Goal: Task Accomplishment & Management: Contribute content

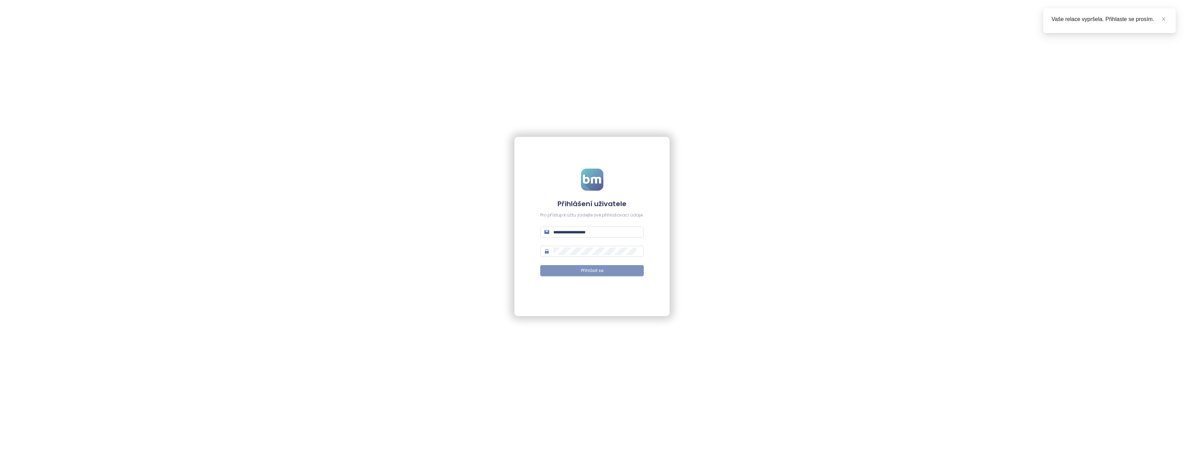
type input "**********"
click at [604, 274] on button "Přihlásit se" at bounding box center [592, 270] width 104 height 11
click at [604, 271] on span "Přihlásit se" at bounding box center [596, 271] width 22 height 7
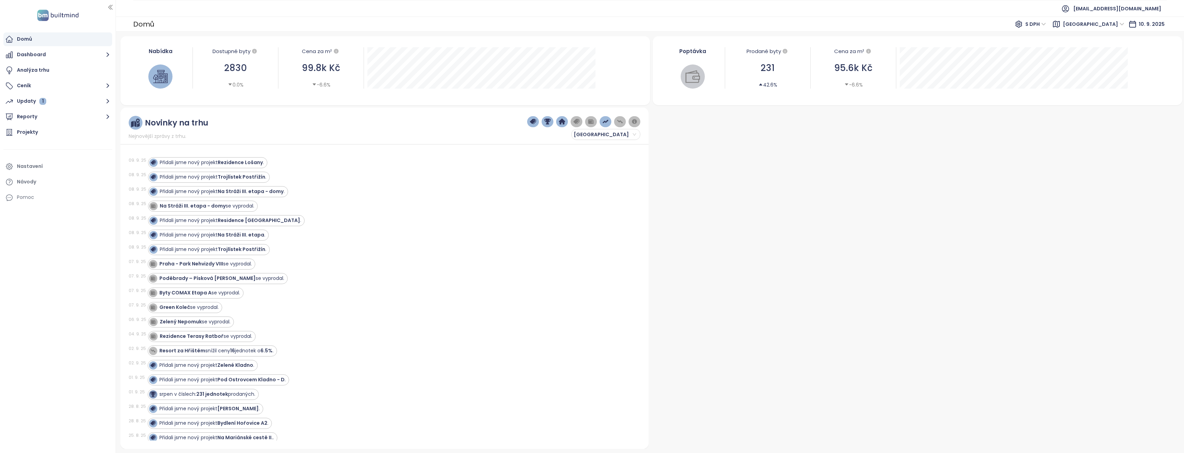
click at [1122, 23] on span "Středočeský kraj" at bounding box center [1093, 24] width 61 height 10
click at [1089, 48] on div "Praha" at bounding box center [1109, 49] width 55 height 8
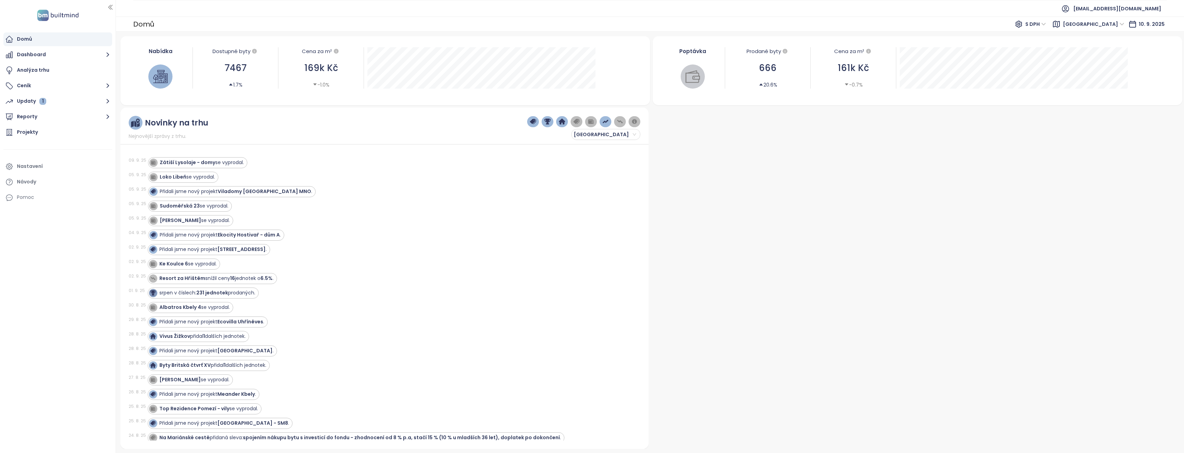
click at [724, 186] on div at bounding box center [916, 279] width 529 height 342
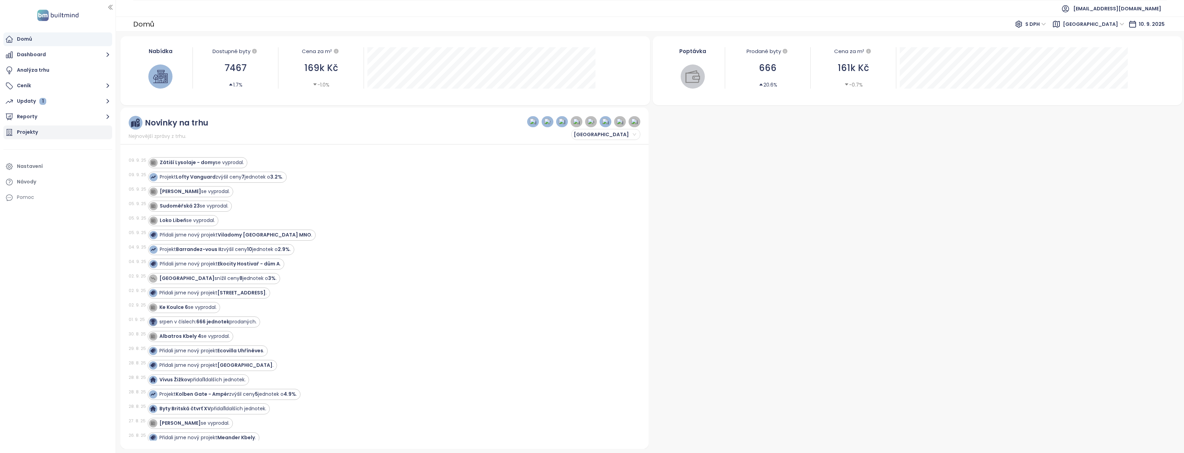
click at [59, 131] on div "Projekty" at bounding box center [57, 133] width 109 height 14
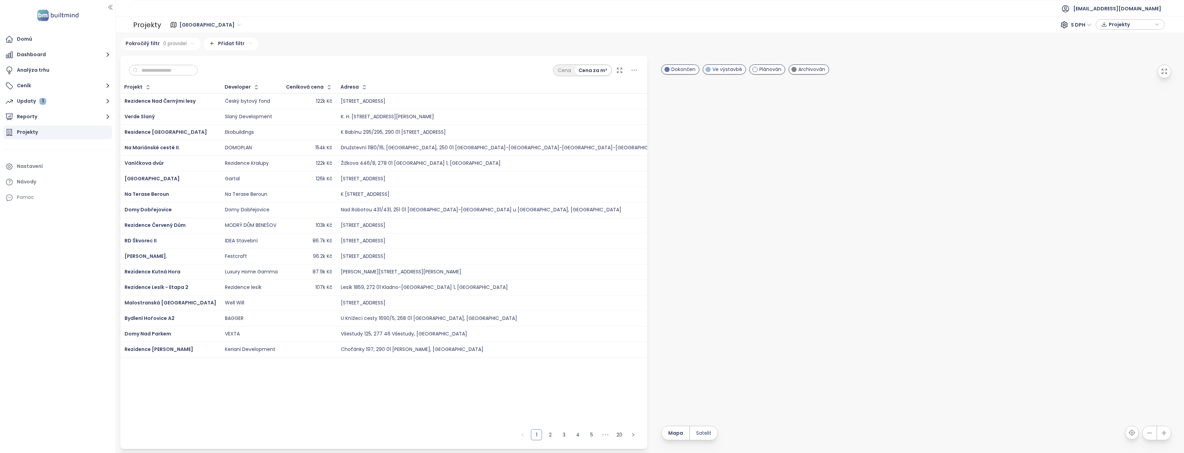
click at [225, 25] on span "Středočeský kraj" at bounding box center [209, 25] width 61 height 10
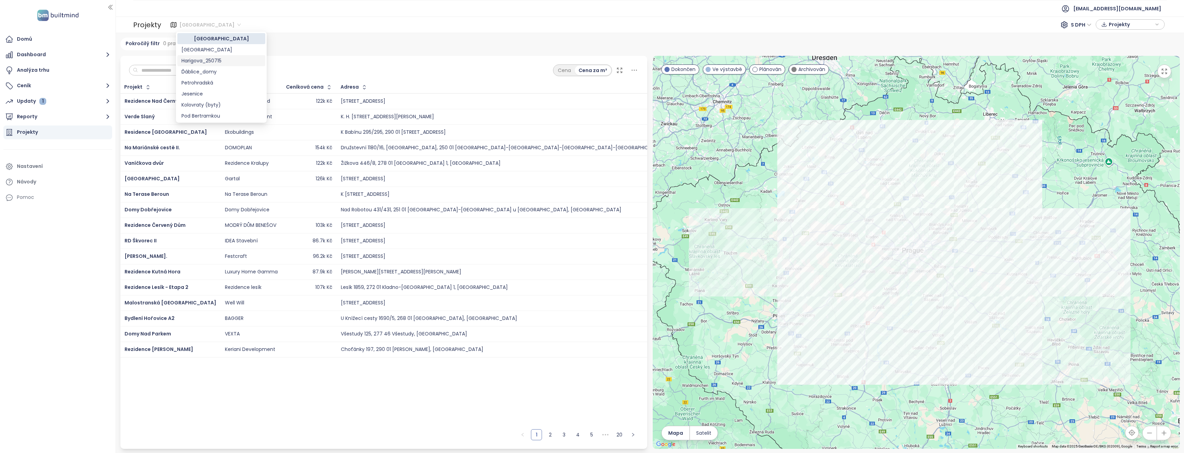
click at [293, 35] on div "Středočeský kraj 327 projektů Area Praha 611 projektů Area ··· Harigova_250715 …" at bounding box center [650, 243] width 1068 height 420
click at [227, 23] on div "Středočeský kraj" at bounding box center [211, 24] width 68 height 11
click at [187, 49] on div "Praha" at bounding box center [222, 50] width 80 height 8
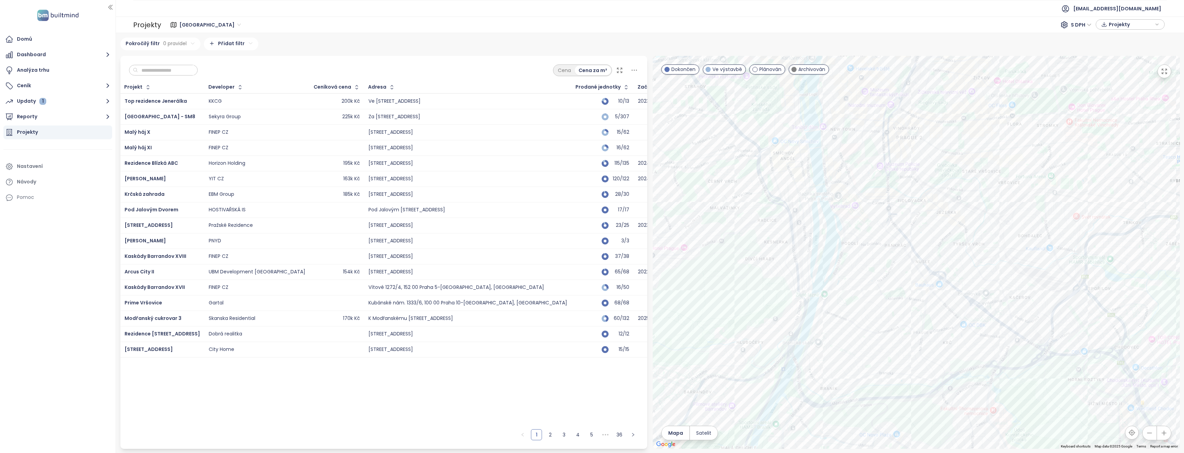
drag, startPoint x: 885, startPoint y: 204, endPoint x: 916, endPoint y: 236, distance: 44.2
click at [919, 232] on div at bounding box center [916, 252] width 527 height 393
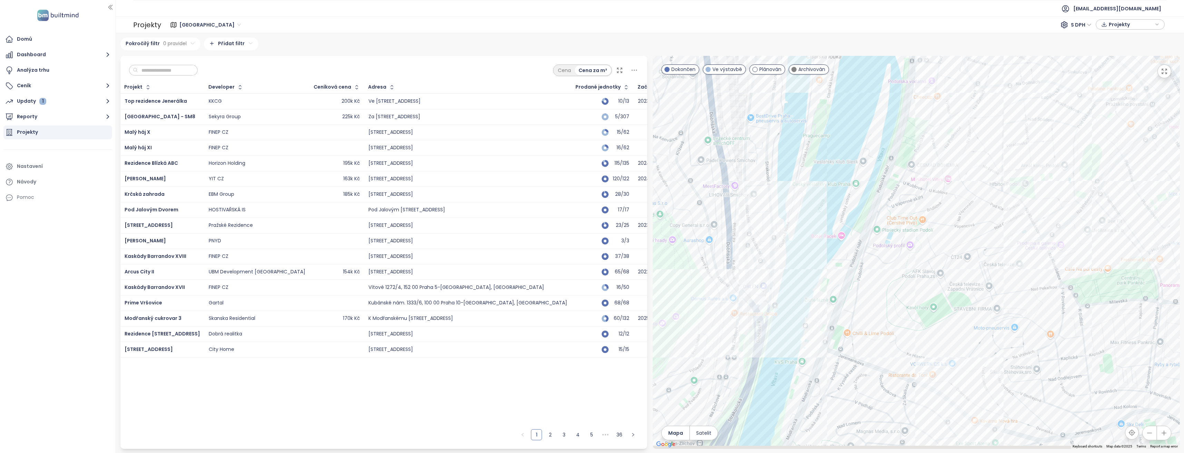
drag, startPoint x: 859, startPoint y: 284, endPoint x: 962, endPoint y: 163, distance: 158.9
click at [962, 163] on div at bounding box center [916, 252] width 527 height 393
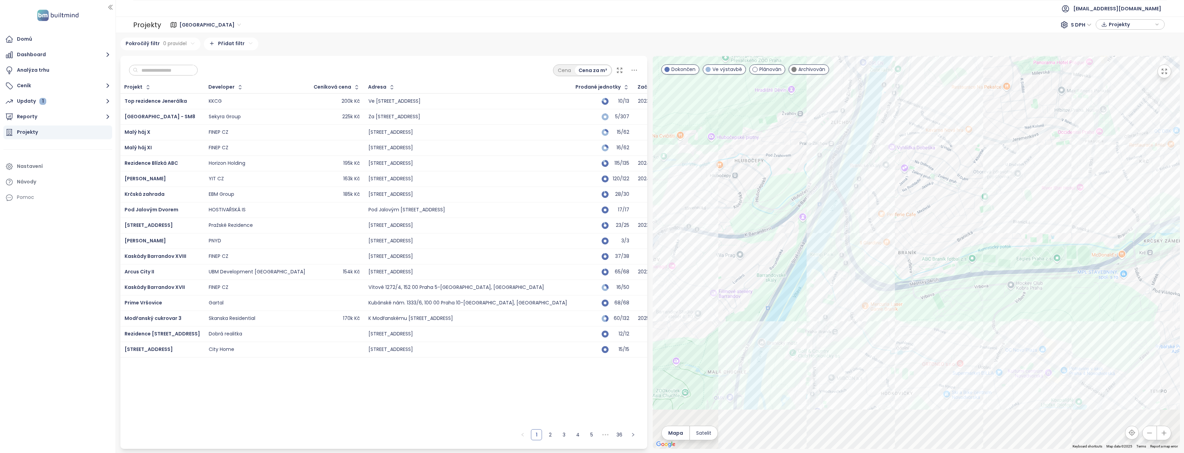
drag, startPoint x: 880, startPoint y: 397, endPoint x: 919, endPoint y: 110, distance: 289.8
click at [919, 110] on div at bounding box center [916, 252] width 527 height 393
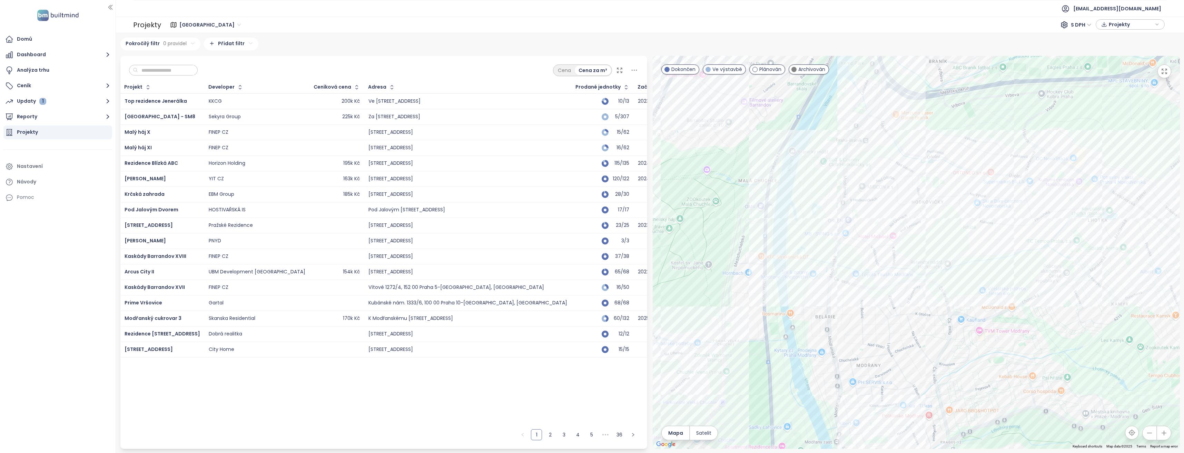
drag, startPoint x: 851, startPoint y: 360, endPoint x: 881, endPoint y: 193, distance: 169.3
click at [881, 193] on div at bounding box center [916, 252] width 527 height 393
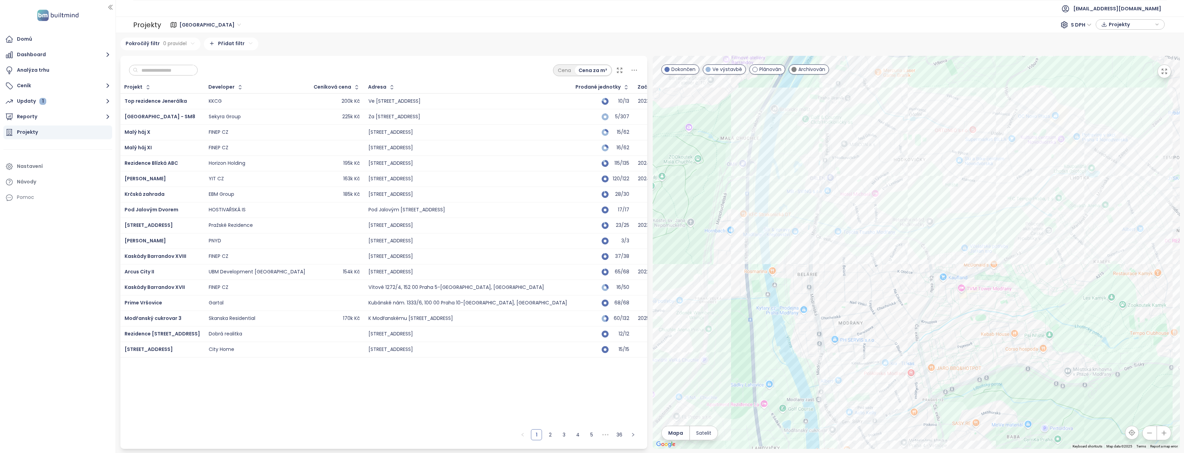
drag, startPoint x: 868, startPoint y: 377, endPoint x: 849, endPoint y: 346, distance: 37.1
click at [849, 346] on div at bounding box center [916, 252] width 527 height 393
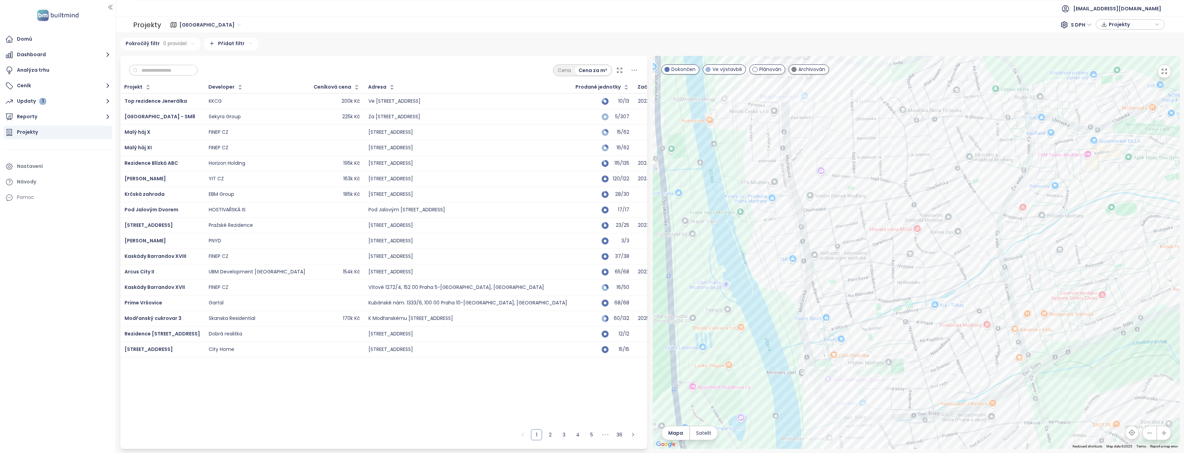
drag, startPoint x: 837, startPoint y: 279, endPoint x: 830, endPoint y: 166, distance: 113.1
click at [830, 166] on div at bounding box center [916, 252] width 527 height 393
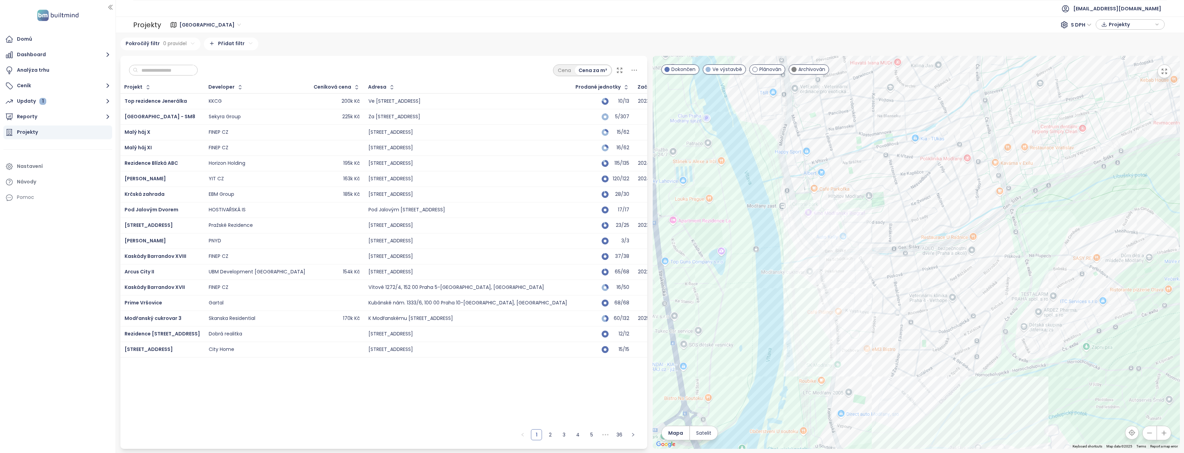
drag, startPoint x: 841, startPoint y: 282, endPoint x: 832, endPoint y: 185, distance: 97.5
click at [832, 185] on div at bounding box center [916, 252] width 527 height 393
click at [172, 69] on input "text" at bounding box center [166, 70] width 56 height 10
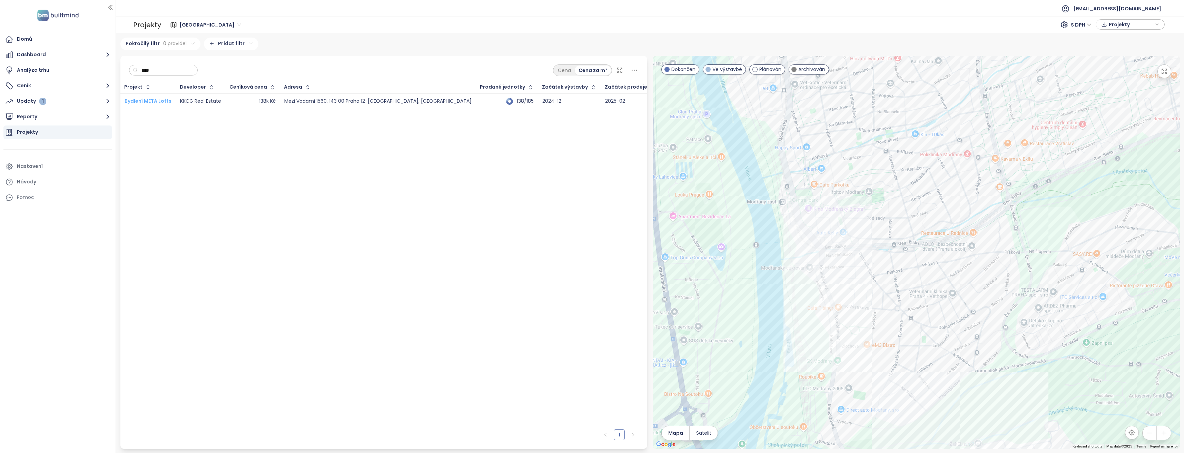
type input "****"
click at [152, 101] on span "Bydlení META Lofts" at bounding box center [148, 101] width 47 height 7
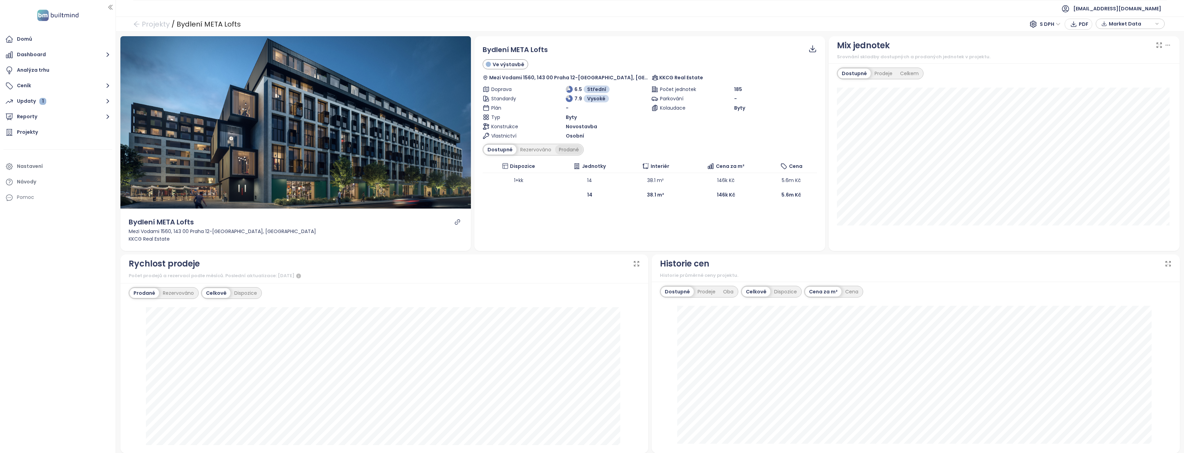
click at [569, 153] on div "Prodané" at bounding box center [569, 150] width 28 height 10
click at [493, 149] on div "Dostupné" at bounding box center [499, 150] width 31 height 10
click at [568, 151] on div "Prodané" at bounding box center [569, 150] width 28 height 10
click at [533, 151] on div "Rezervováno" at bounding box center [534, 150] width 39 height 10
click at [1160, 23] on div "Market Data" at bounding box center [1130, 24] width 61 height 10
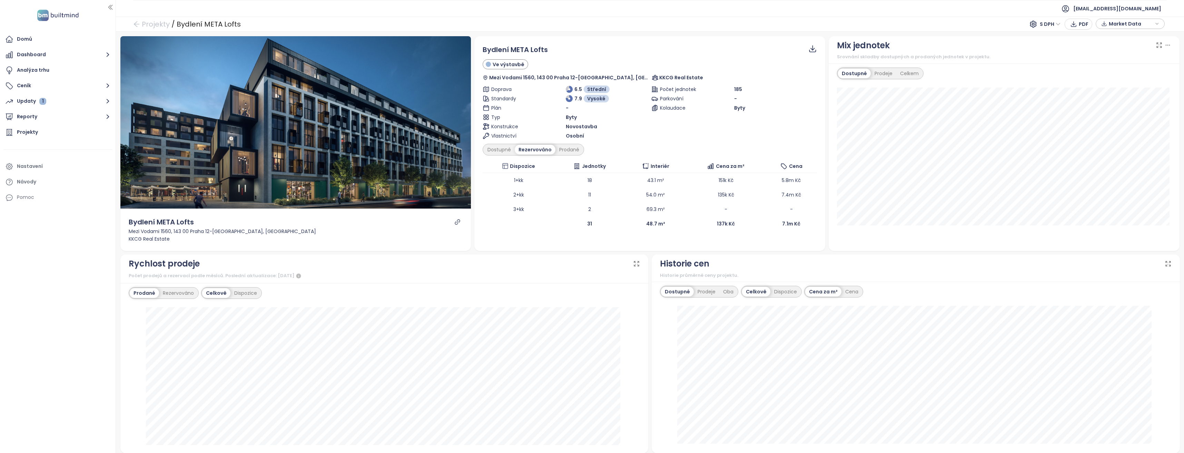
click at [1157, 24] on icon "button" at bounding box center [1157, 23] width 2 height 1
click at [1114, 71] on span "XLSX" at bounding box center [1119, 72] width 19 height 10
click at [1058, 24] on span "S DPH" at bounding box center [1050, 24] width 21 height 10
click at [1052, 49] on div "Bez DPH" at bounding box center [1054, 49] width 19 height 8
click at [1156, 24] on icon "button" at bounding box center [1157, 24] width 4 height 10
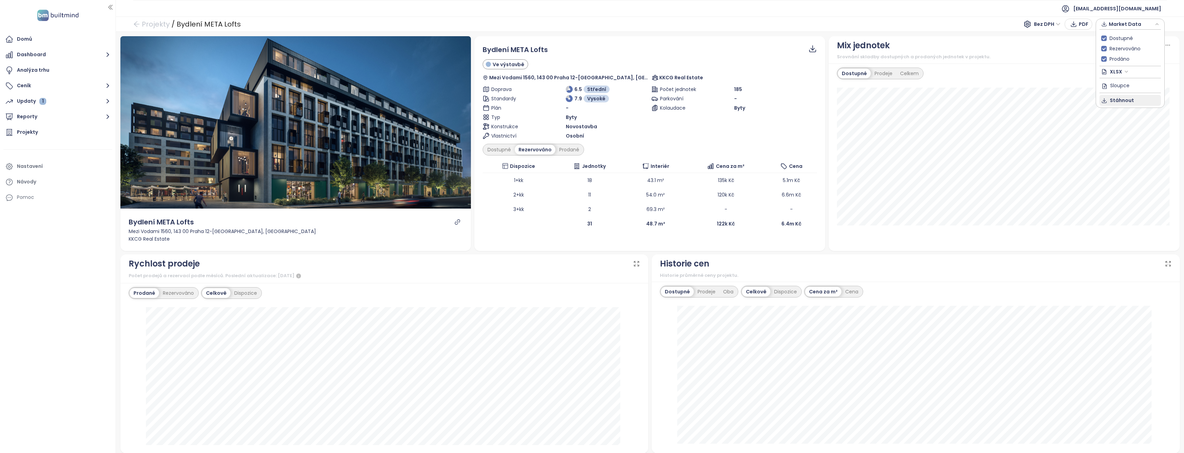
click at [1118, 98] on span "Stáhnout" at bounding box center [1122, 101] width 24 height 8
click at [610, 244] on div "Bydlení META Lofts Ve výstavbě Mezi Vodami 1560, 143 00 Praha 12-Modřany, Czech…" at bounding box center [650, 143] width 351 height 215
click at [1160, 25] on div "Market Data" at bounding box center [1130, 24] width 61 height 10
click at [497, 150] on div "Dostupné" at bounding box center [499, 150] width 31 height 10
click at [105, 117] on icon "button" at bounding box center [108, 117] width 9 height 9
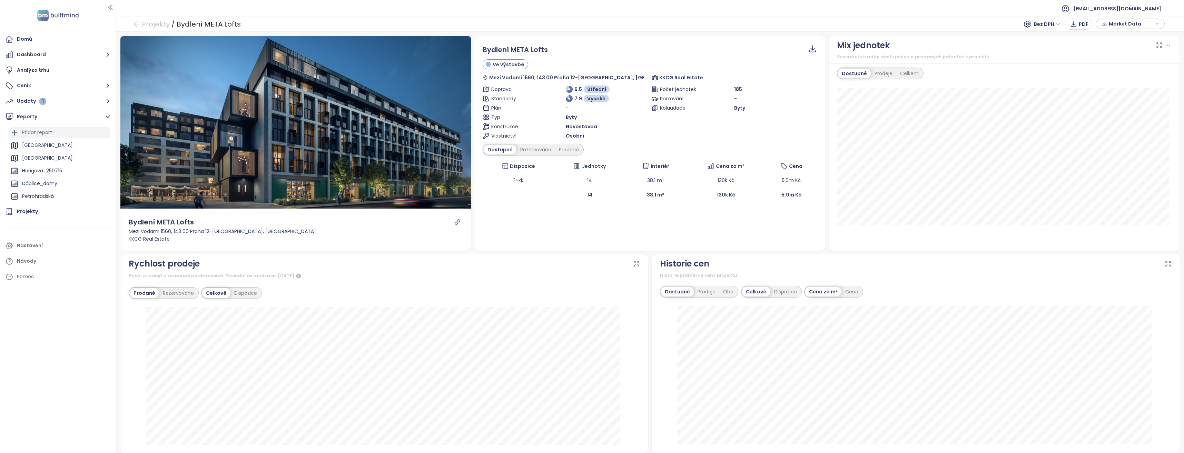
click at [40, 131] on div "Přidat report" at bounding box center [37, 132] width 30 height 9
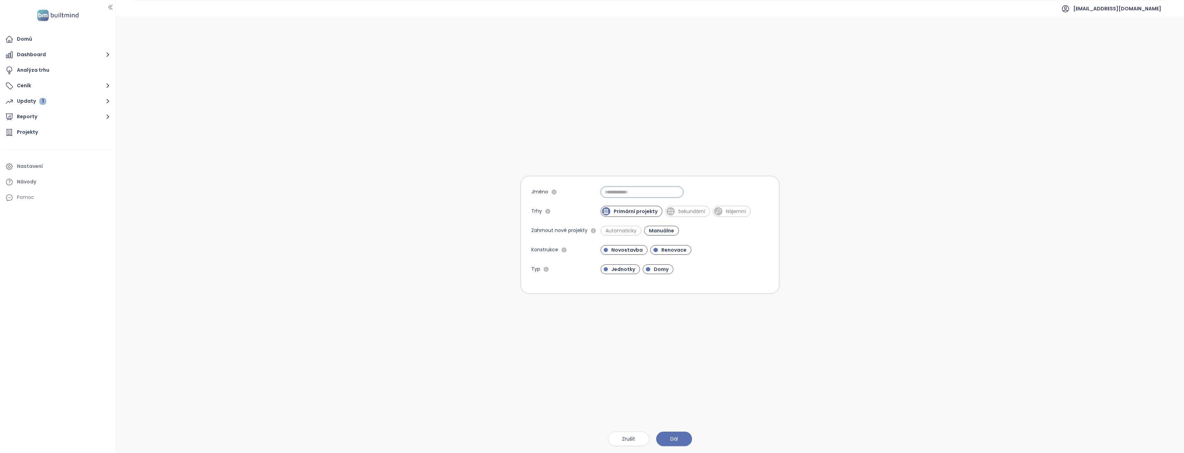
click at [626, 194] on input "Jméno" at bounding box center [642, 192] width 83 height 11
type input "**********"
click at [676, 252] on span "Renovace" at bounding box center [674, 250] width 32 height 7
click at [657, 267] on span "Domy" at bounding box center [662, 269] width 22 height 7
click at [676, 441] on span "Dál" at bounding box center [675, 440] width 8 height 8
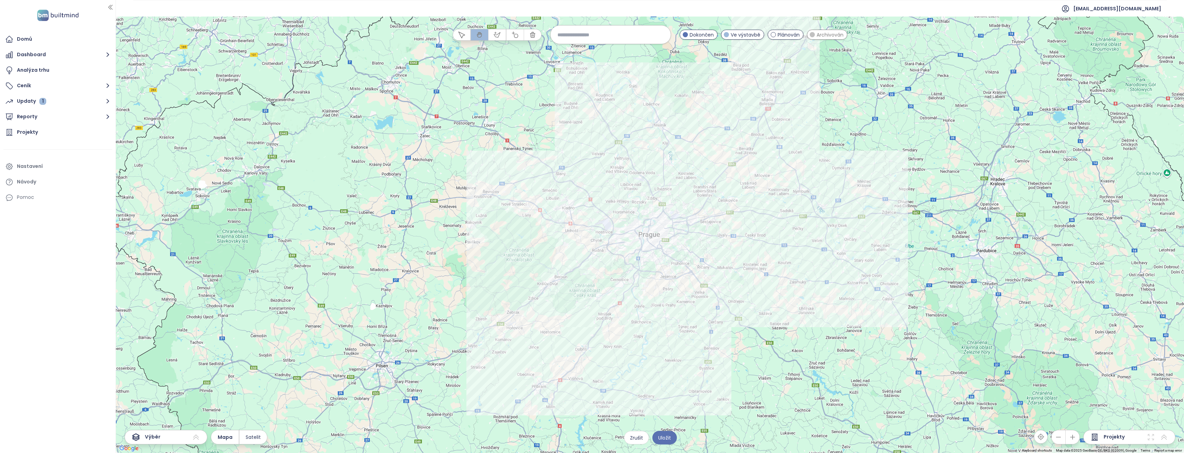
click at [646, 285] on div at bounding box center [650, 235] width 1068 height 437
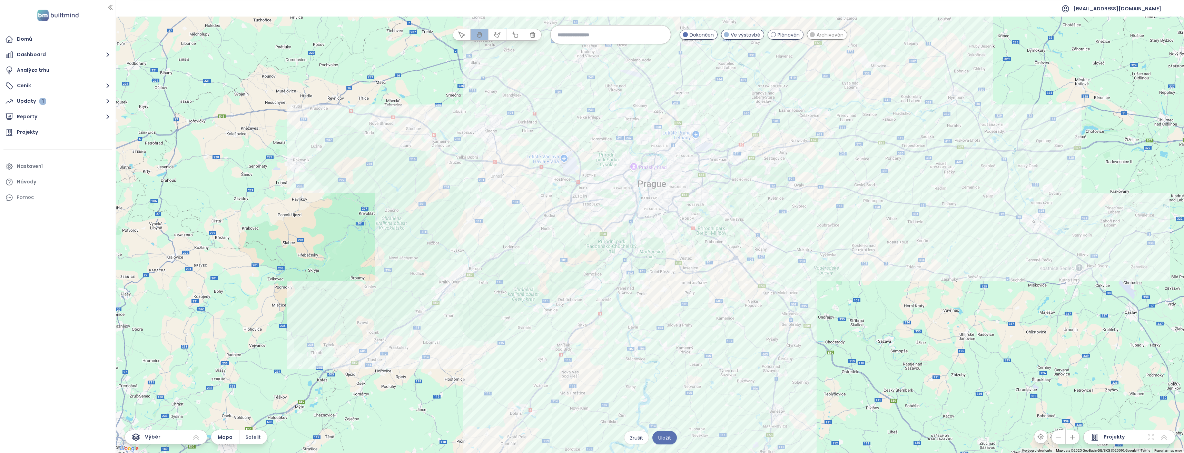
click at [646, 285] on div at bounding box center [650, 235] width 1068 height 437
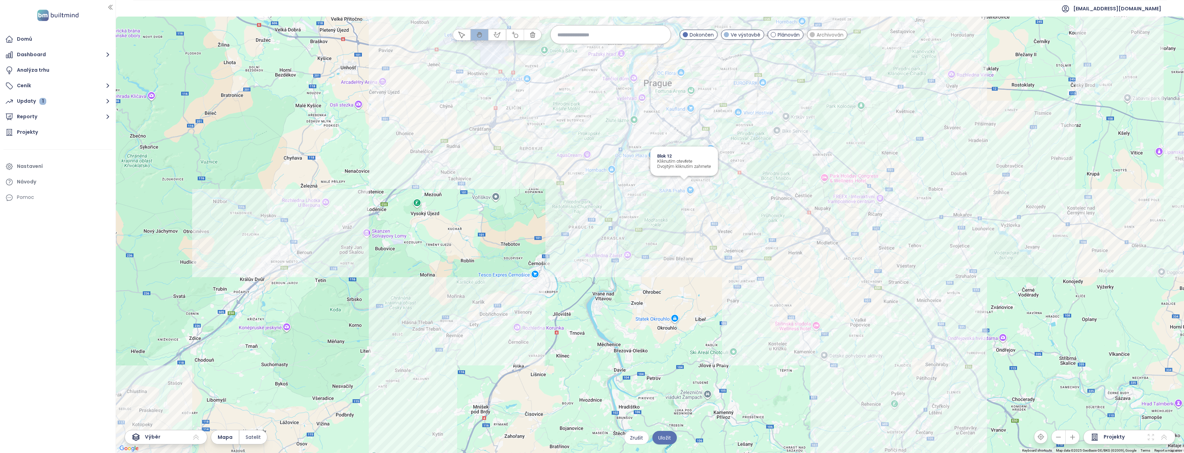
click at [686, 153] on div "Blok 12 Kliknutím otevřete Dvojitým kliknutím zahrnete" at bounding box center [685, 161] width 68 height 29
click at [727, 183] on div at bounding box center [650, 235] width 1068 height 437
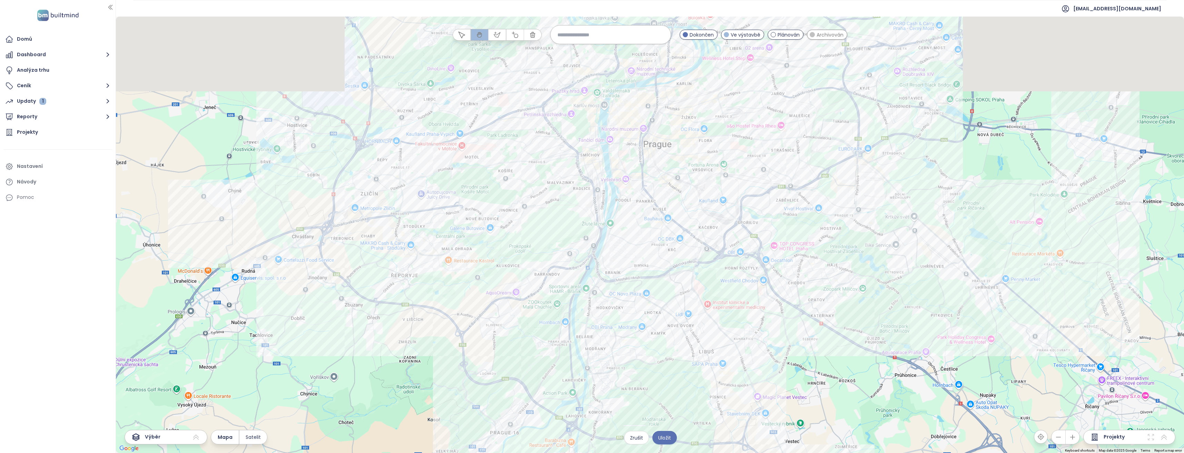
drag, startPoint x: 617, startPoint y: 100, endPoint x: 698, endPoint y: 278, distance: 195.8
click at [698, 278] on div at bounding box center [650, 235] width 1068 height 437
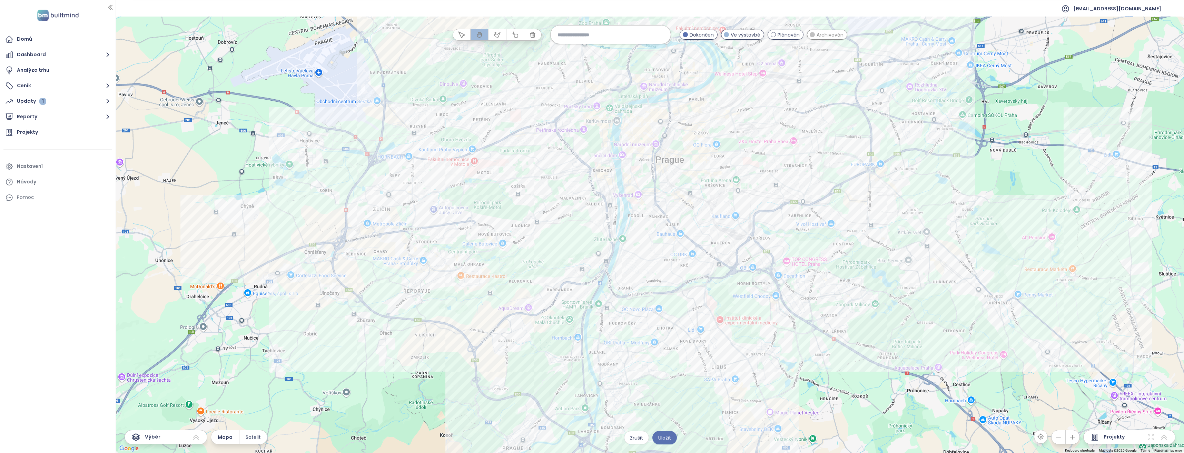
click at [634, 281] on div at bounding box center [650, 235] width 1068 height 437
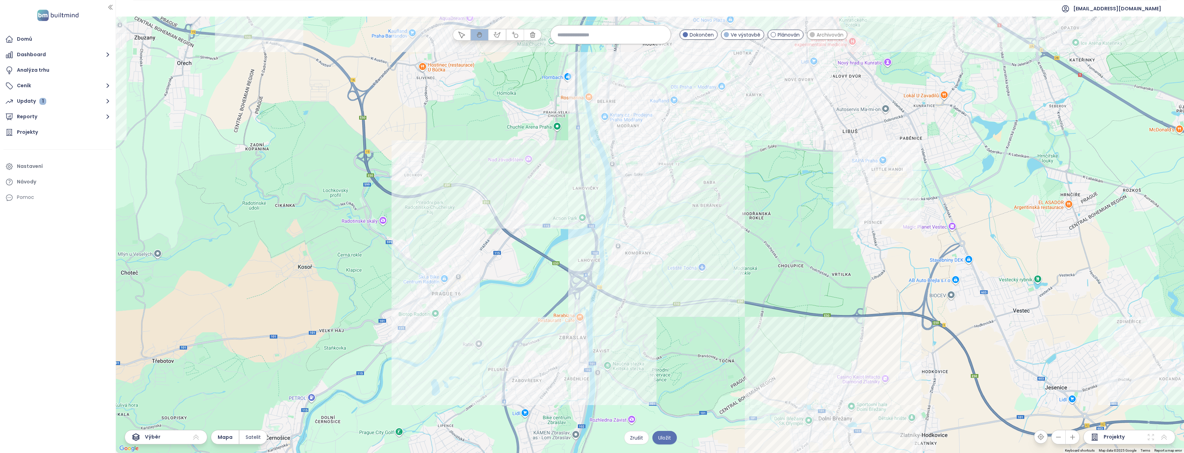
drag, startPoint x: 613, startPoint y: 378, endPoint x: 658, endPoint y: 55, distance: 326.9
click at [658, 55] on div at bounding box center [650, 235] width 1068 height 437
click at [627, 206] on div at bounding box center [650, 235] width 1068 height 437
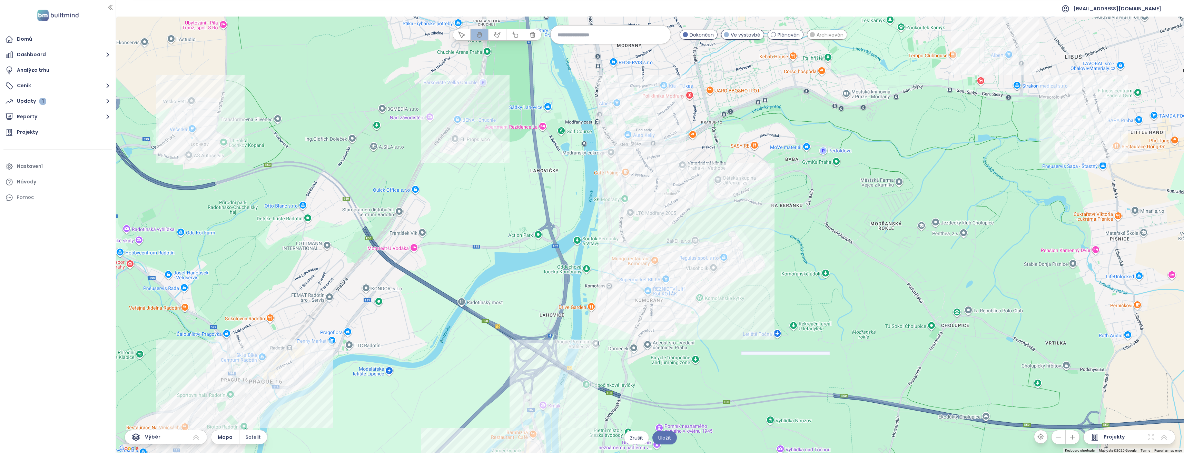
click at [618, 203] on div at bounding box center [650, 235] width 1068 height 437
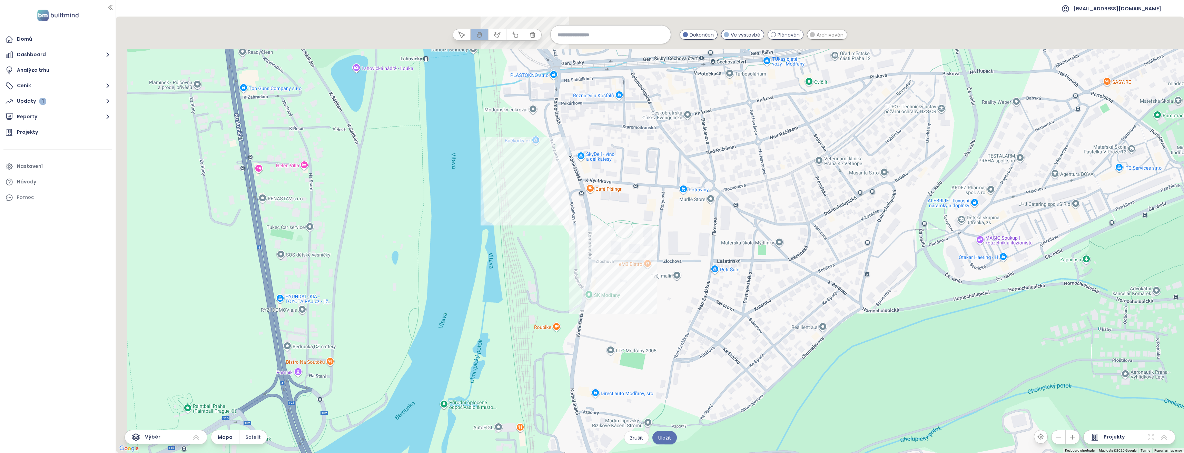
drag, startPoint x: 676, startPoint y: 208, endPoint x: 742, endPoint y: 250, distance: 78.0
click at [742, 250] on div at bounding box center [650, 235] width 1068 height 437
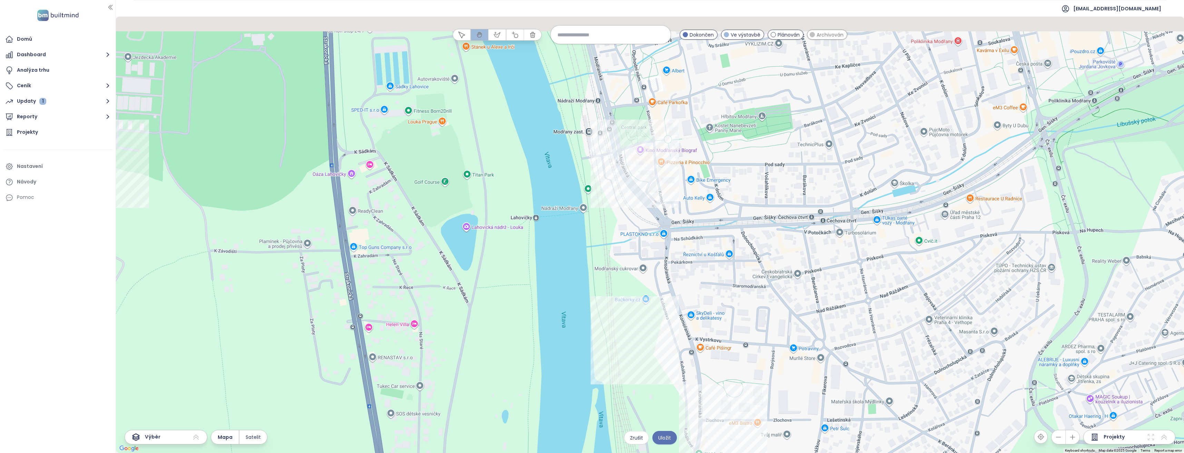
drag, startPoint x: 662, startPoint y: 179, endPoint x: 701, endPoint y: 294, distance: 121.7
click at [701, 294] on div at bounding box center [650, 235] width 1068 height 437
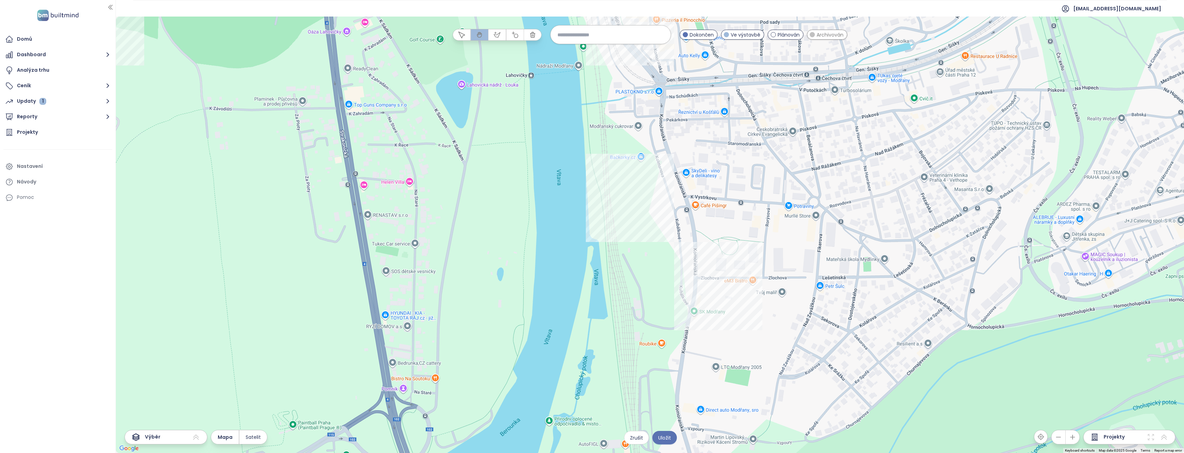
drag, startPoint x: 707, startPoint y: 329, endPoint x: 704, endPoint y: 198, distance: 131.2
click at [704, 198] on div at bounding box center [650, 235] width 1068 height 437
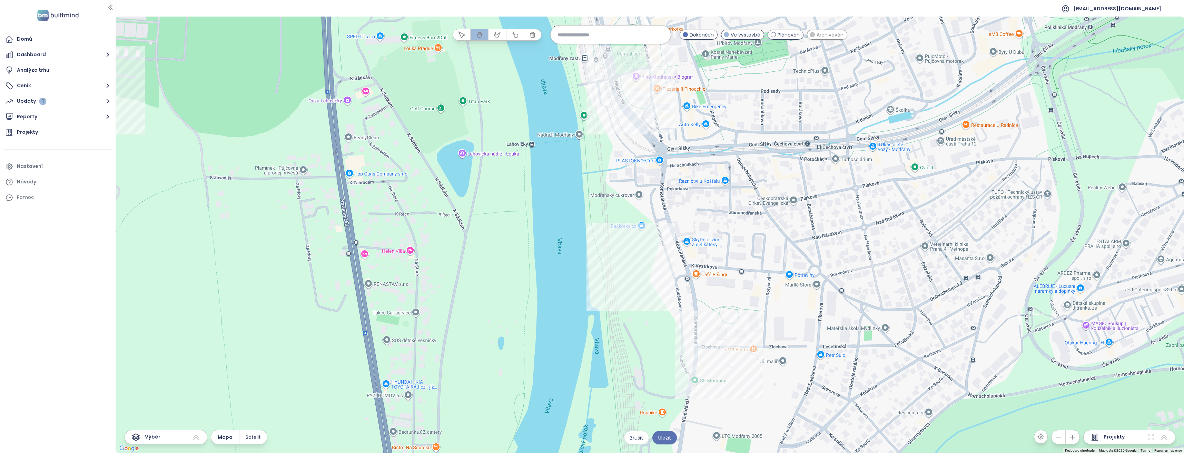
drag, startPoint x: 632, startPoint y: 258, endPoint x: 636, endPoint y: 345, distance: 87.0
click at [636, 345] on div at bounding box center [650, 235] width 1068 height 437
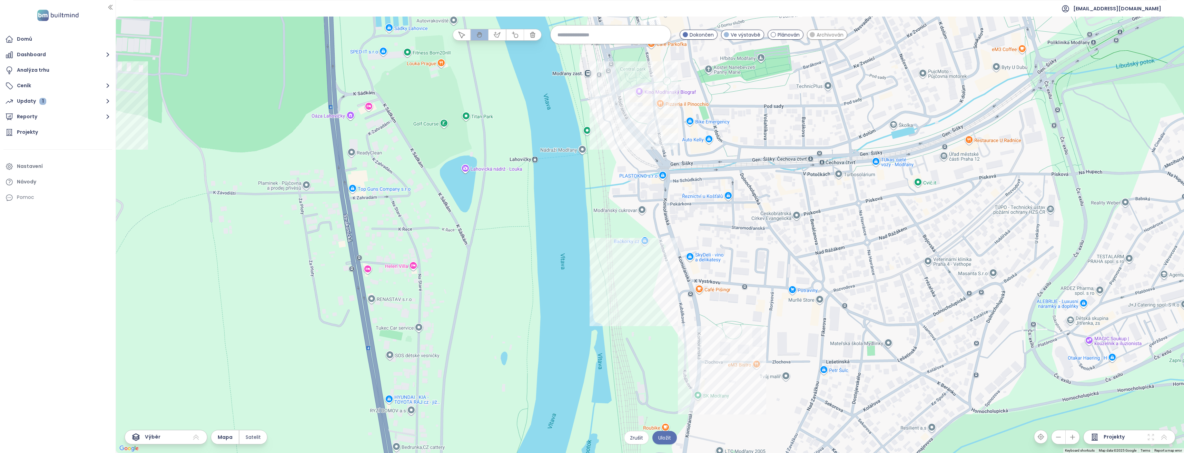
click at [1164, 437] on icon at bounding box center [1164, 437] width 8 height 8
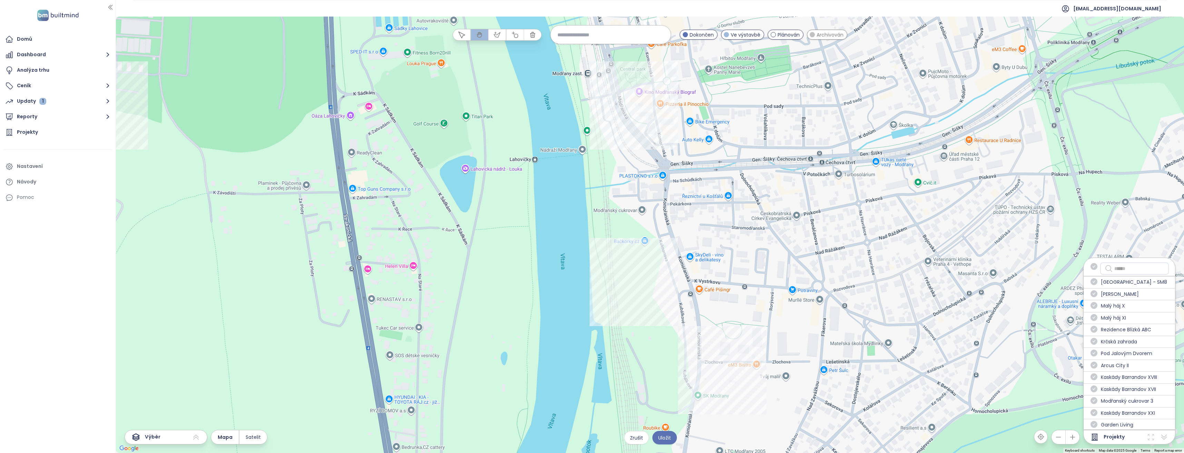
click at [1122, 266] on input "text" at bounding box center [1140, 269] width 50 height 8
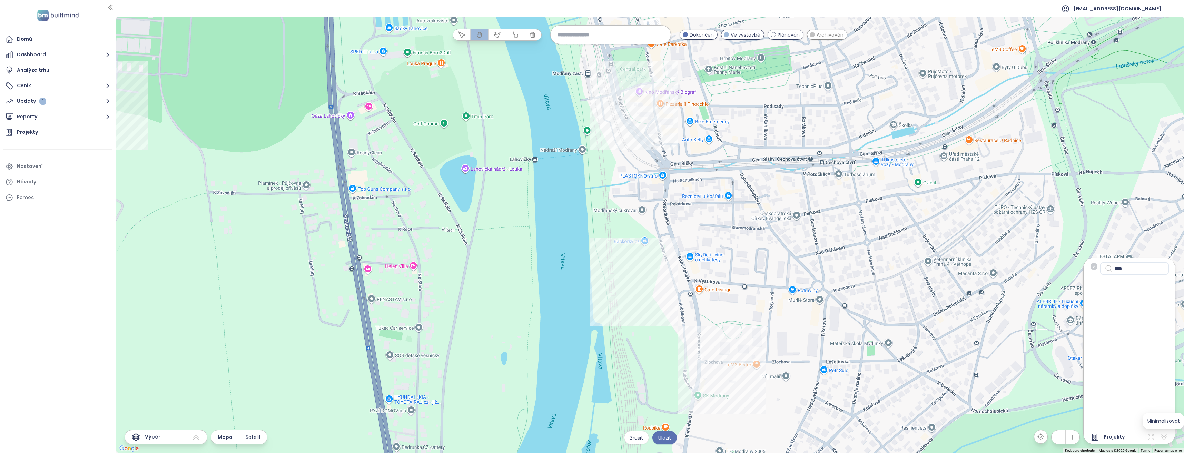
type input "****"
click at [1164, 436] on icon at bounding box center [1164, 437] width 8 height 8
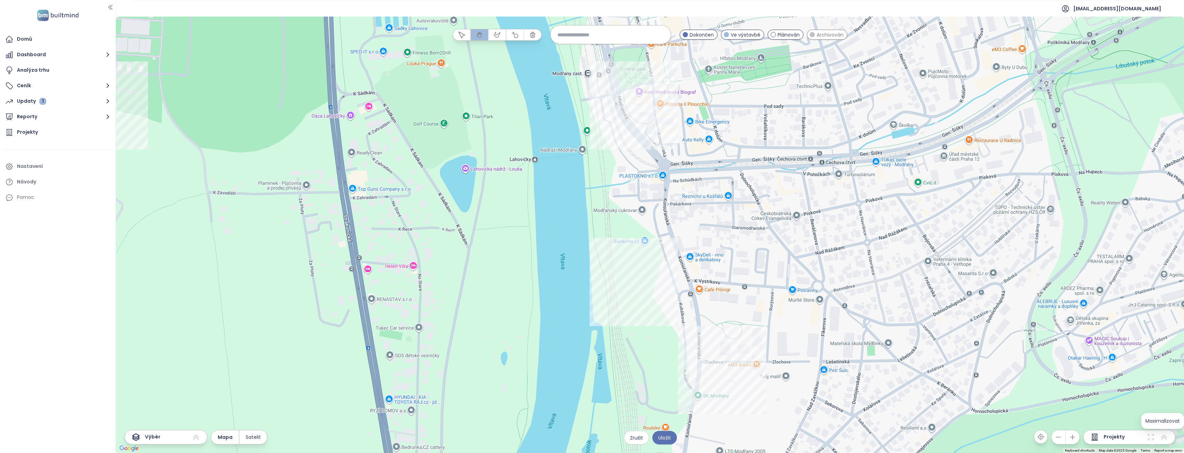
click at [1166, 439] on icon at bounding box center [1164, 437] width 8 height 8
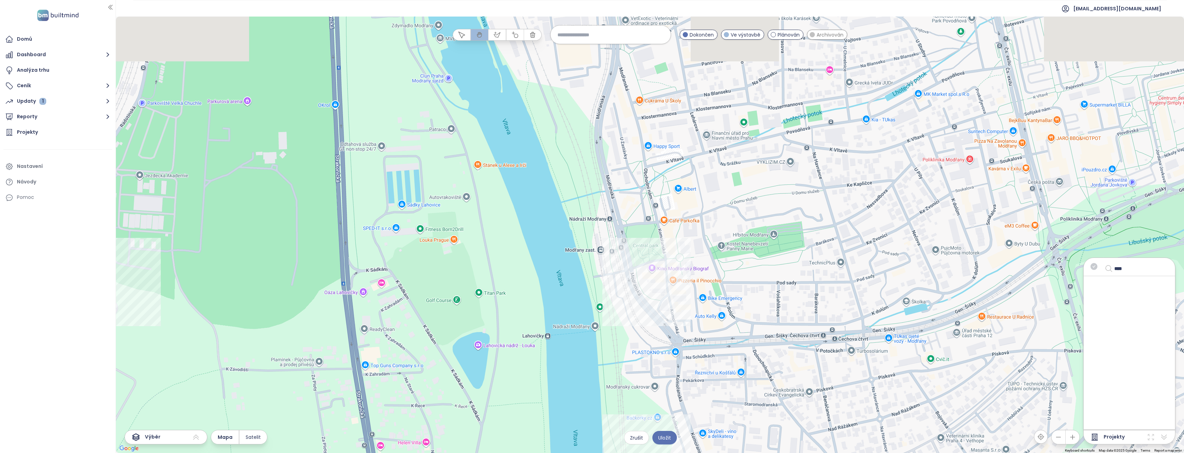
drag, startPoint x: 699, startPoint y: 202, endPoint x: 712, endPoint y: 383, distance: 182.0
click at [712, 383] on div at bounding box center [650, 235] width 1068 height 437
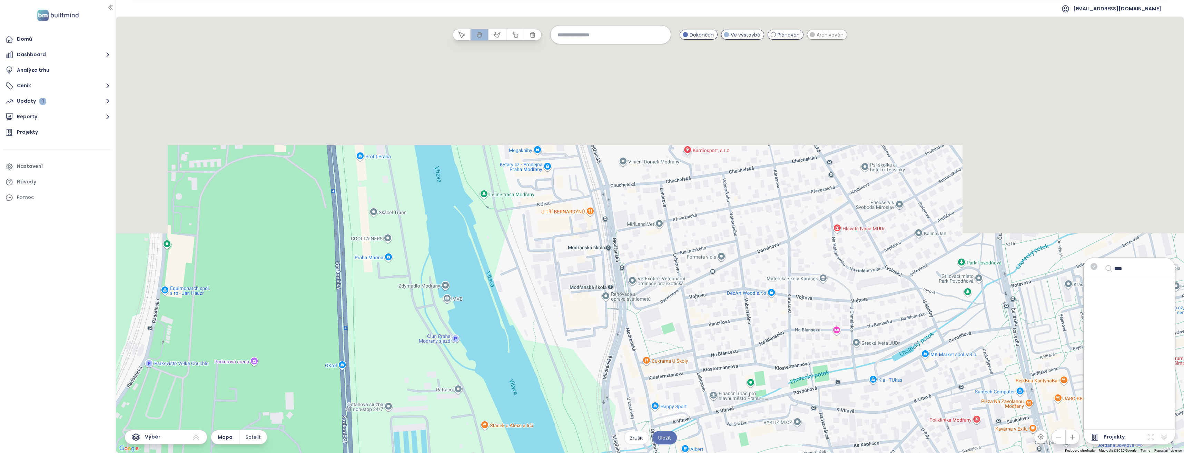
drag, startPoint x: 689, startPoint y: 128, endPoint x: 693, endPoint y: 401, distance: 273.3
click at [693, 401] on div at bounding box center [650, 235] width 1068 height 437
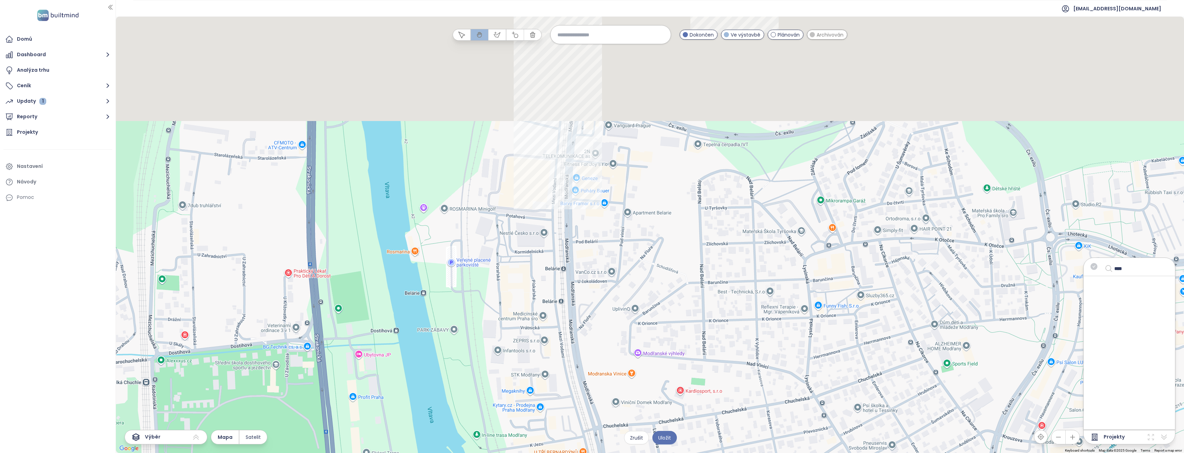
drag, startPoint x: 702, startPoint y: 179, endPoint x: 697, endPoint y: 431, distance: 251.6
click at [697, 431] on div at bounding box center [650, 235] width 1068 height 437
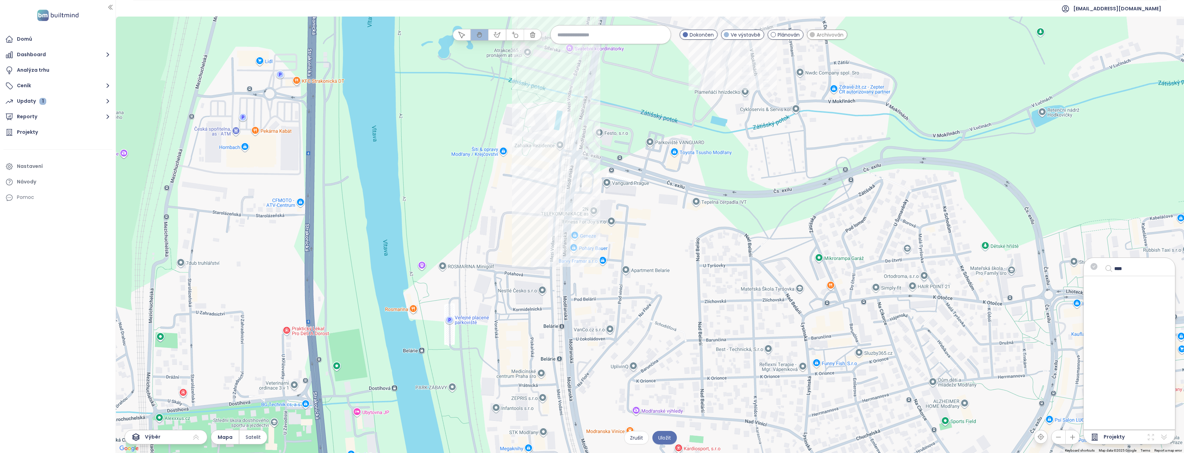
drag, startPoint x: 666, startPoint y: 230, endPoint x: 666, endPoint y: 244, distance: 14.5
click at [666, 244] on div at bounding box center [650, 235] width 1068 height 437
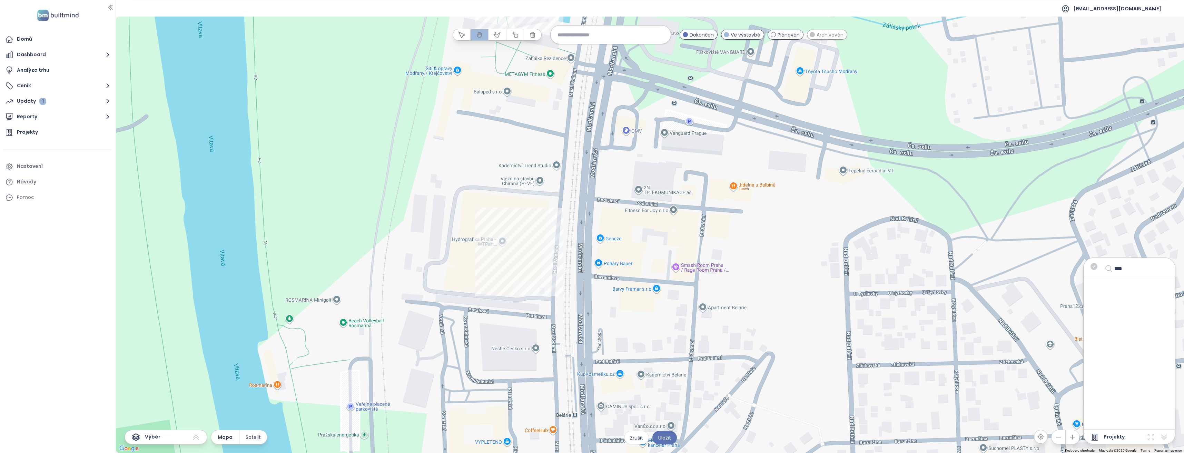
drag, startPoint x: 539, startPoint y: 290, endPoint x: 598, endPoint y: 263, distance: 65.5
click at [598, 263] on div at bounding box center [650, 235] width 1068 height 437
click at [528, 254] on div "Bydlení META Lofts Kliknutím otevřete Dvojitým kliknutím zahrnete" at bounding box center [650, 235] width 1068 height 437
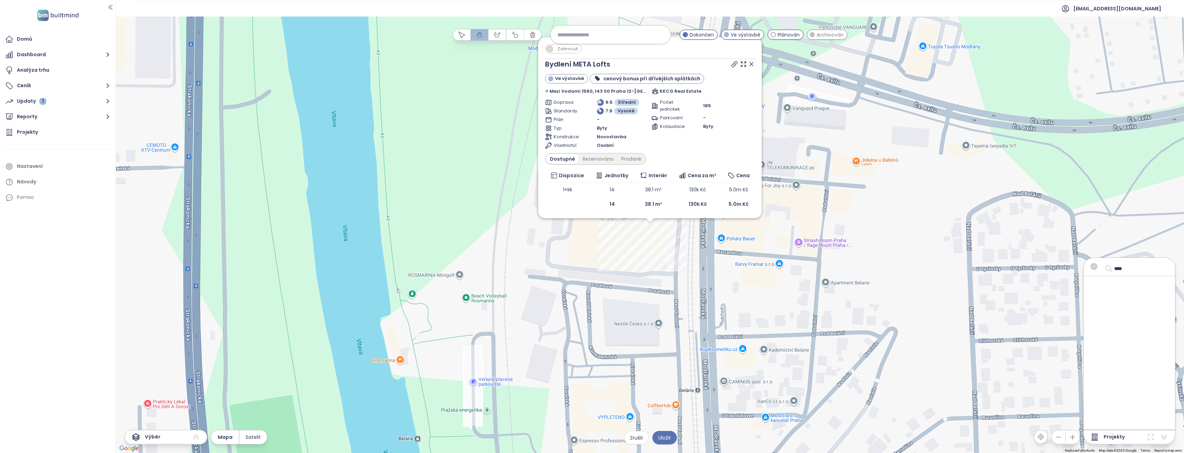
click at [711, 263] on div "Zahrnout Bydlení META Lofts Ve výstavbě cenový bonus při dřívějších splátkách M…" at bounding box center [650, 235] width 1068 height 437
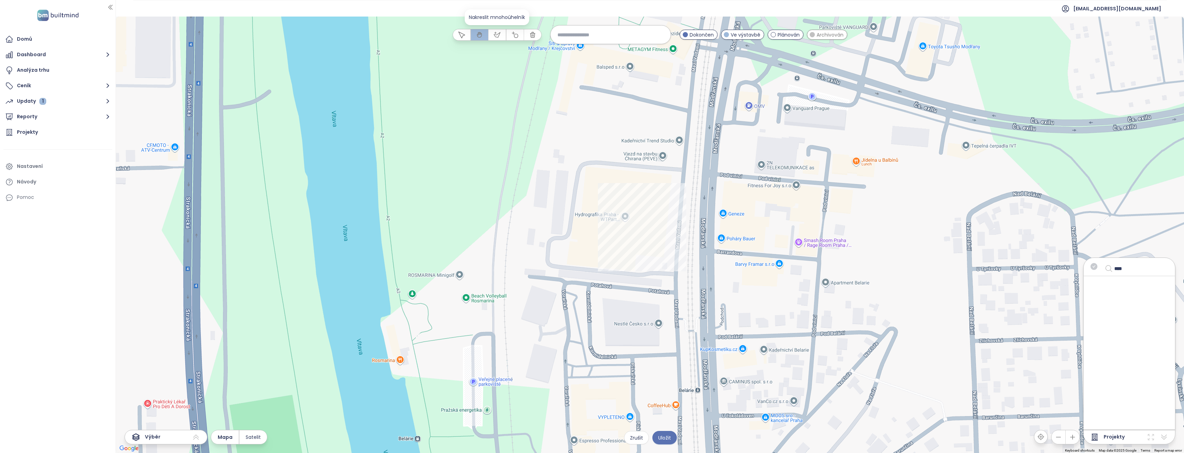
click at [496, 32] on icon "button" at bounding box center [496, 33] width 2 height 2
click at [618, 184] on div at bounding box center [650, 235] width 1068 height 437
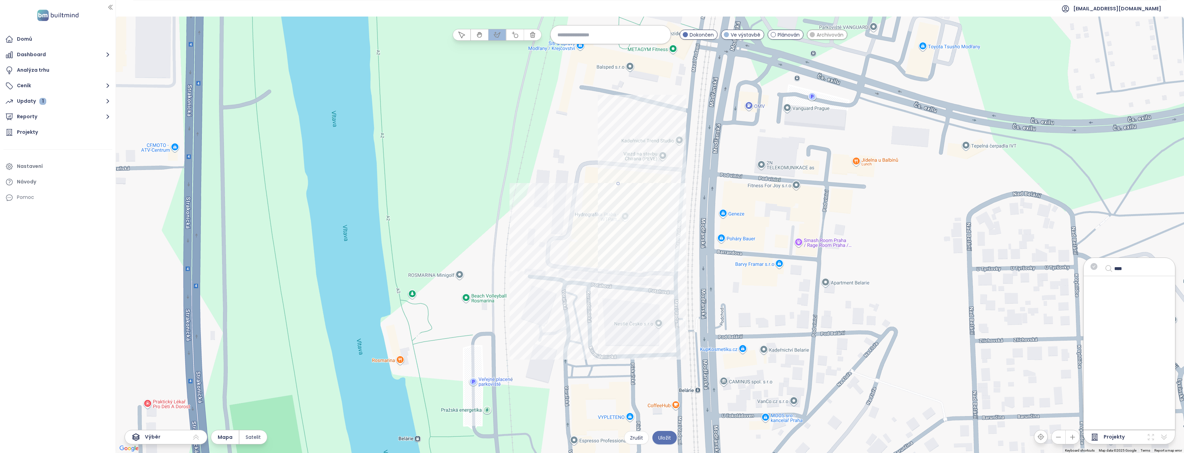
click at [596, 275] on div at bounding box center [650, 235] width 1068 height 437
click at [697, 295] on div at bounding box center [650, 235] width 1068 height 437
click at [742, 202] on div at bounding box center [650, 235] width 1068 height 437
click at [618, 184] on div at bounding box center [650, 235] width 1068 height 437
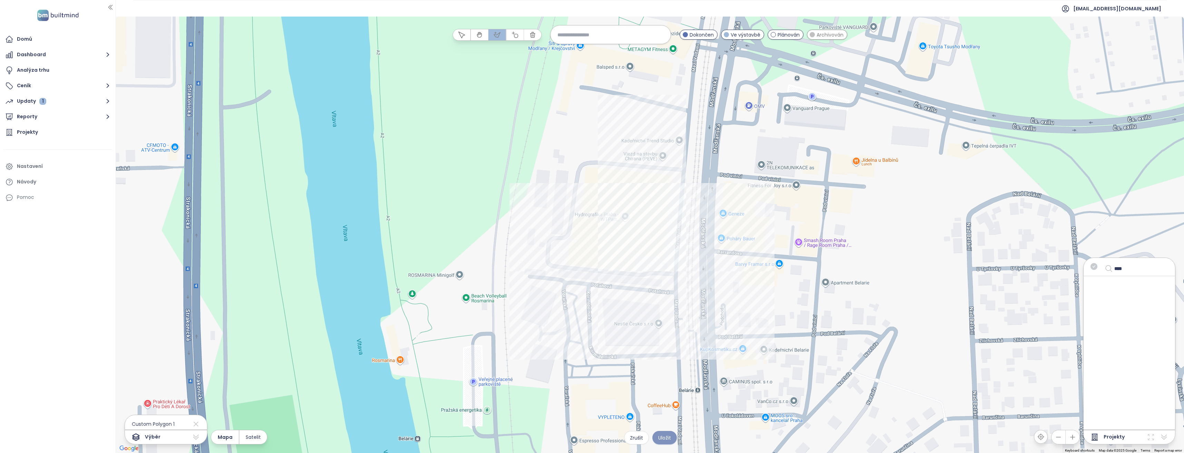
click at [666, 438] on span "Uložit" at bounding box center [664, 438] width 13 height 8
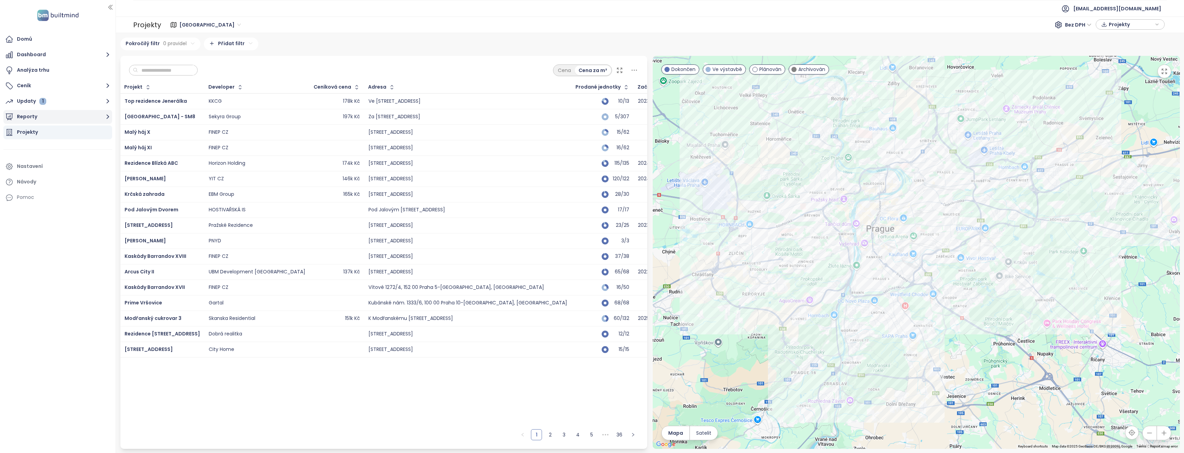
click at [107, 115] on icon "button" at bounding box center [108, 117] width 3 height 4
click at [41, 171] on div "Meta Modřany" at bounding box center [39, 171] width 35 height 9
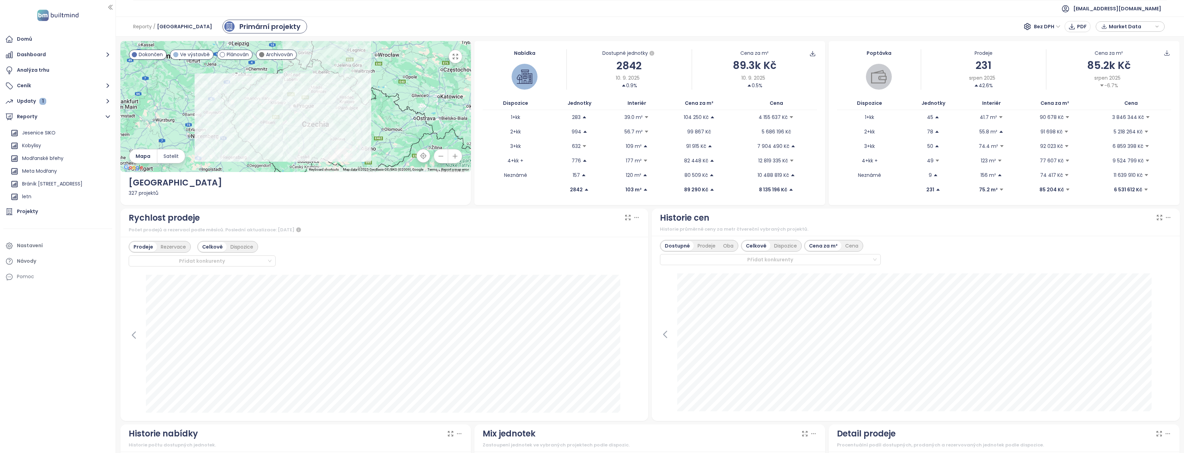
drag, startPoint x: 53, startPoint y: 169, endPoint x: 234, endPoint y: 39, distance: 223.5
click at [53, 169] on div "Meta Modřany" at bounding box center [39, 171] width 35 height 9
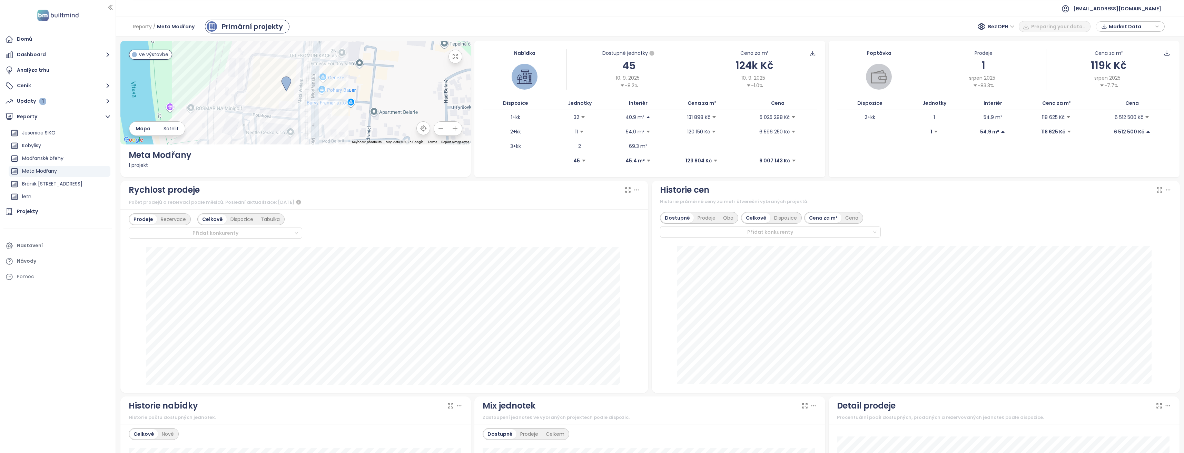
click at [1158, 28] on icon "button" at bounding box center [1157, 26] width 4 height 10
click at [1158, 25] on icon "button" at bounding box center [1157, 26] width 4 height 10
click at [1118, 101] on span "Stáhnout" at bounding box center [1122, 103] width 24 height 8
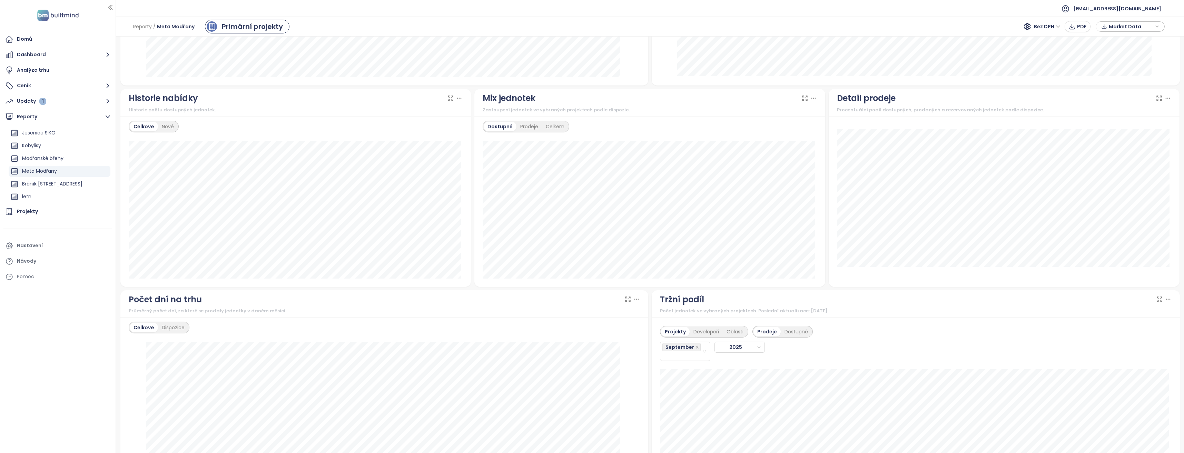
scroll to position [345, 0]
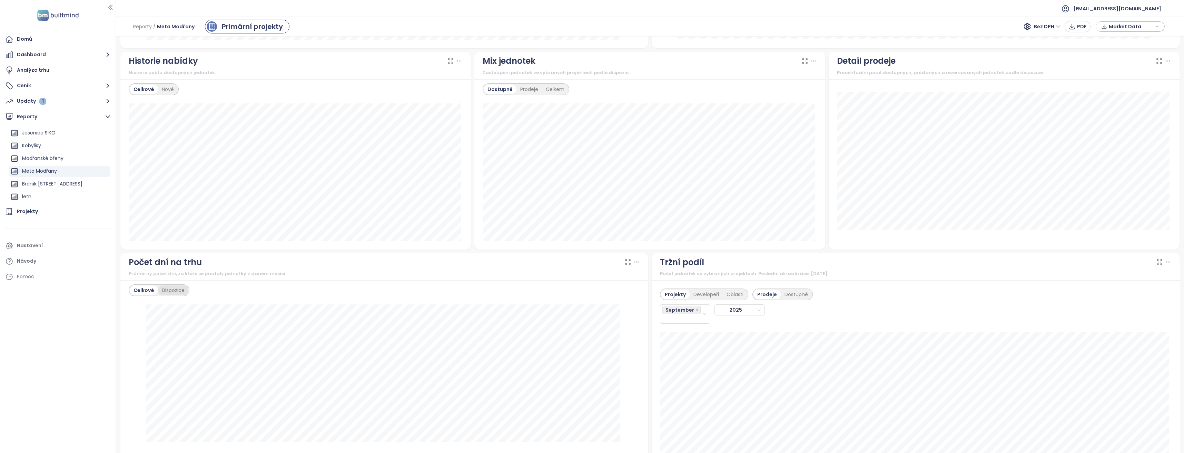
click at [173, 293] on div "Dispozice" at bounding box center [173, 291] width 30 height 10
click at [148, 291] on div "Celkově" at bounding box center [143, 291] width 27 height 10
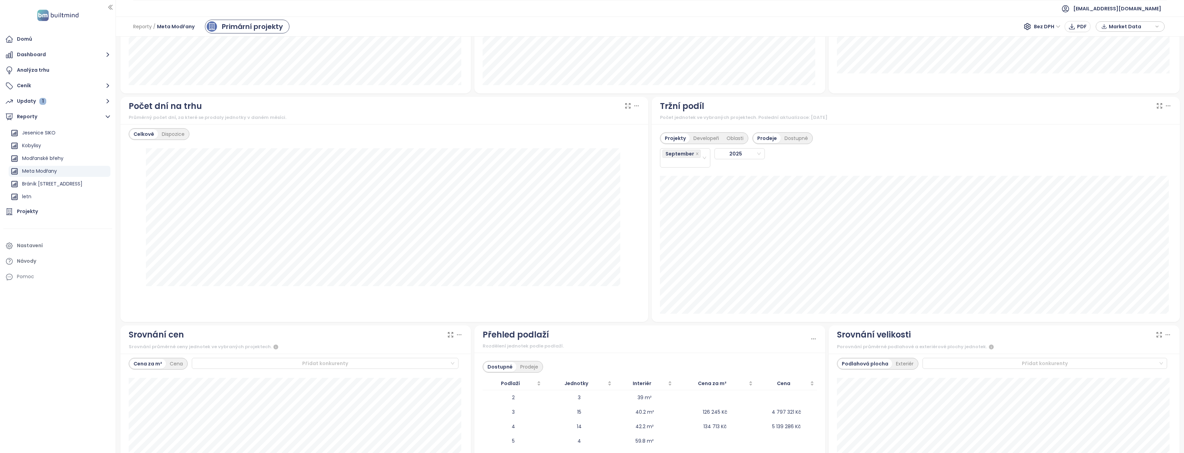
scroll to position [508, 0]
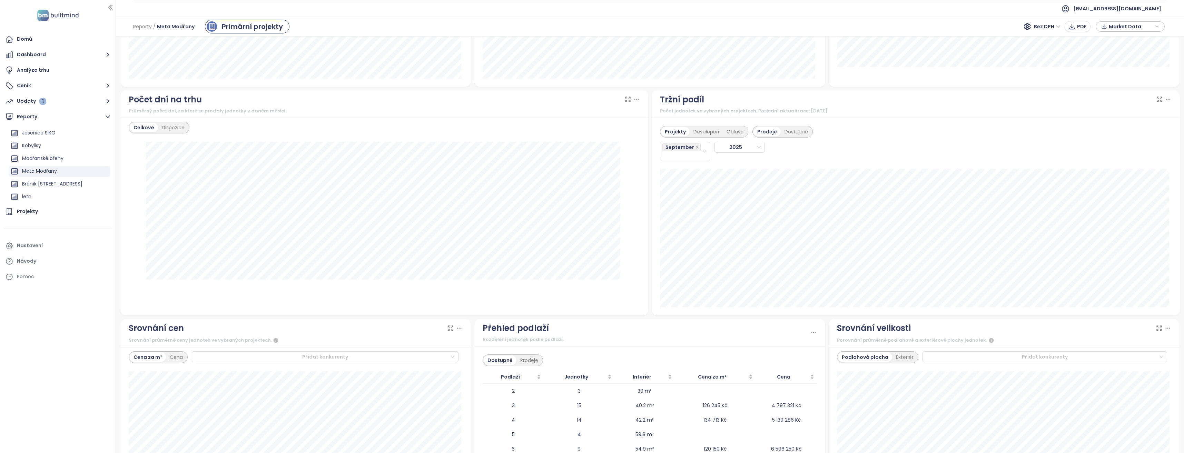
click at [1158, 27] on icon "button" at bounding box center [1157, 26] width 2 height 1
click at [1118, 104] on span "Stáhnout" at bounding box center [1122, 103] width 24 height 8
